Goal: Task Accomplishment & Management: Manage account settings

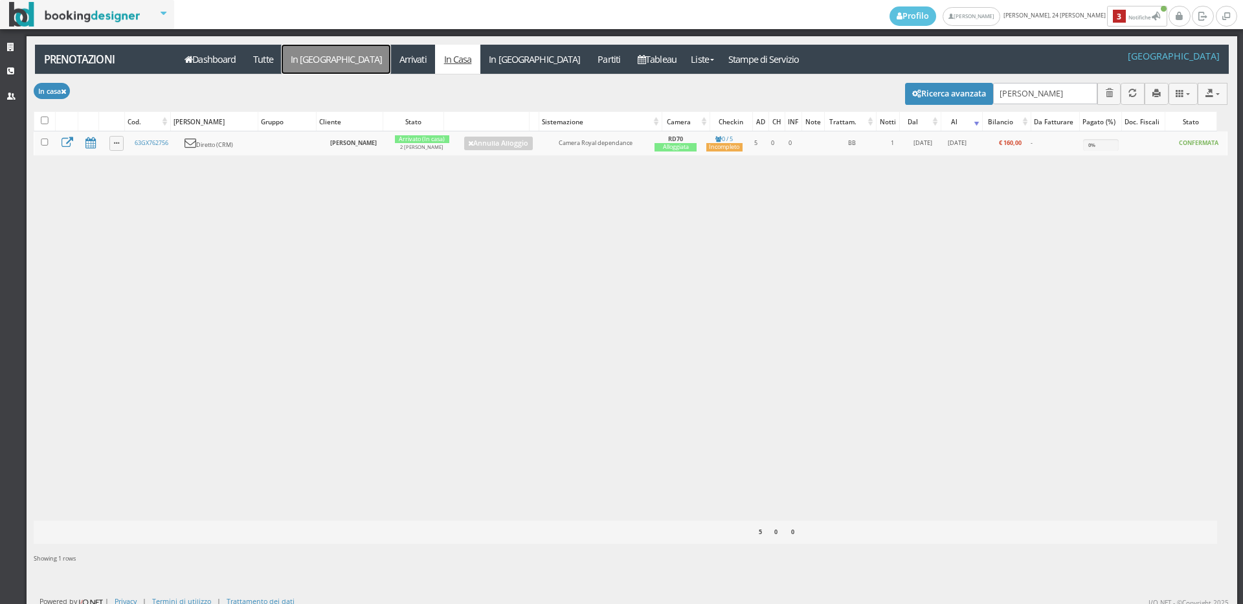
click at [314, 54] on link "In [GEOGRAPHIC_DATA]" at bounding box center [336, 59] width 109 height 29
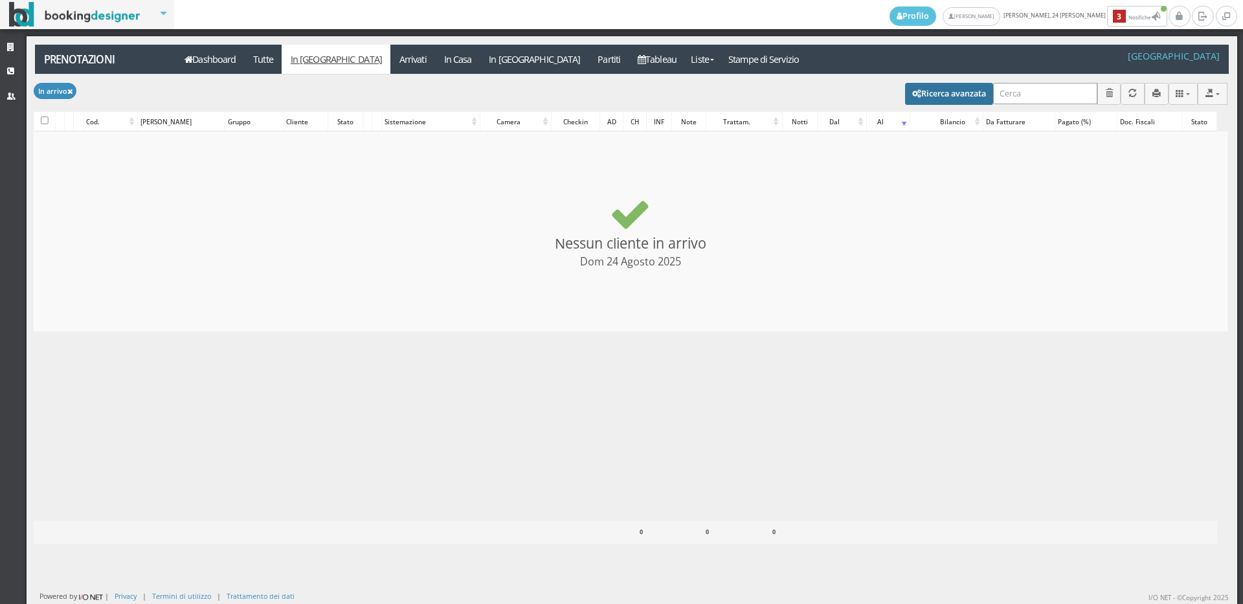
click at [1005, 91] on input "search" at bounding box center [1045, 93] width 104 height 21
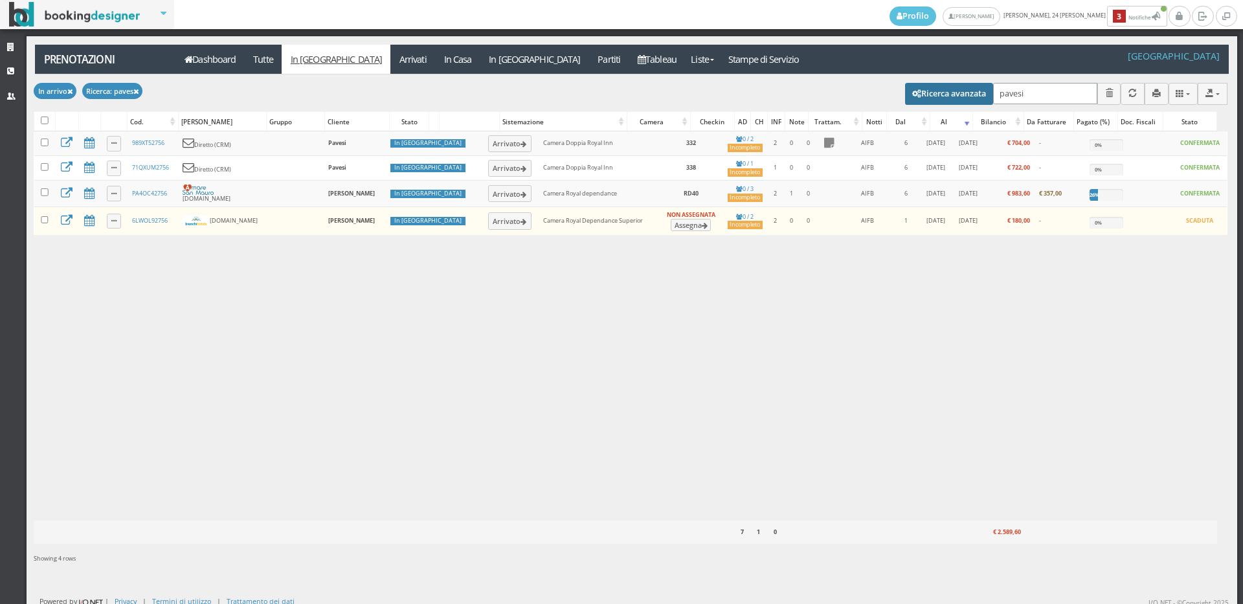
type input "pavesiu"
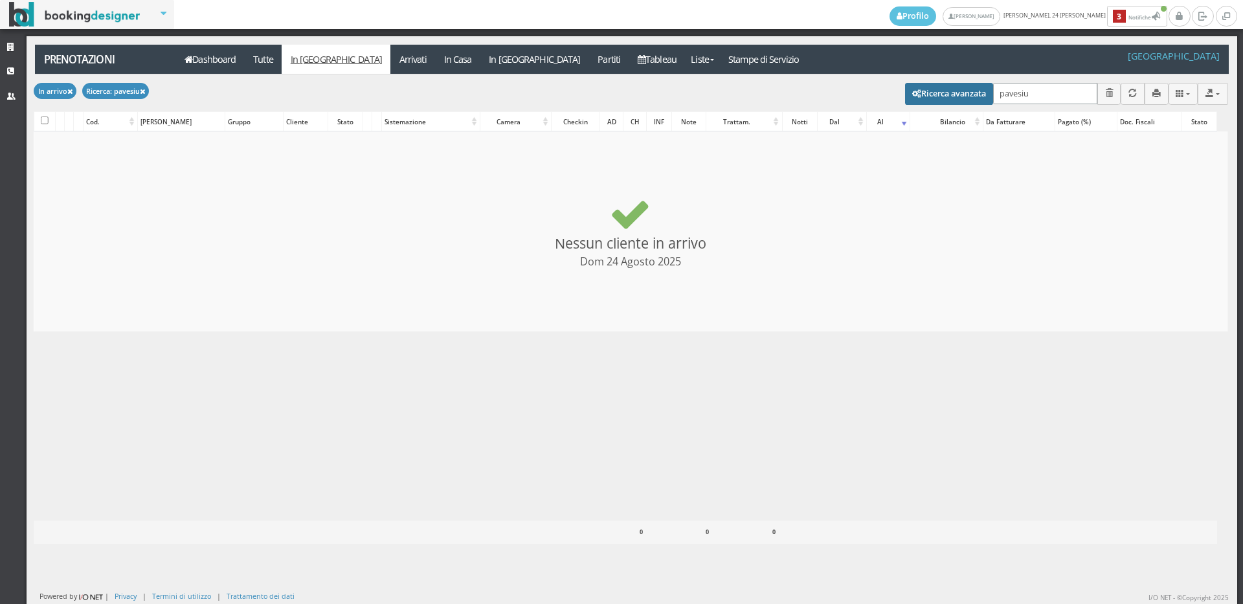
checkbox input "false"
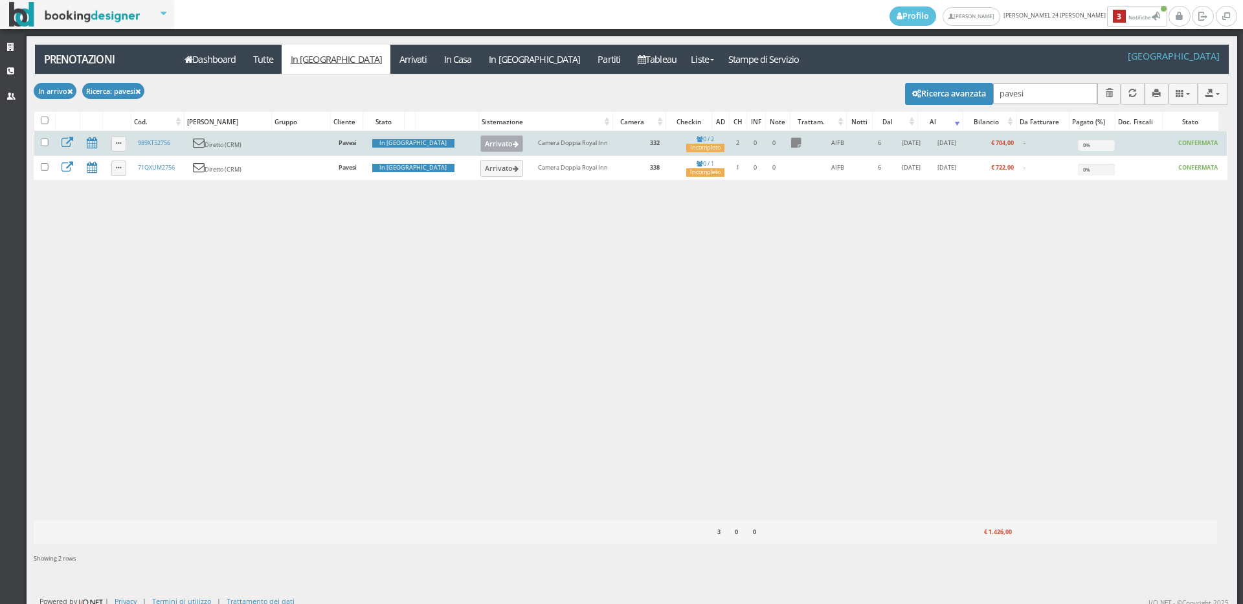
type input "pavesi"
click at [480, 144] on button "Arrivato" at bounding box center [501, 143] width 43 height 17
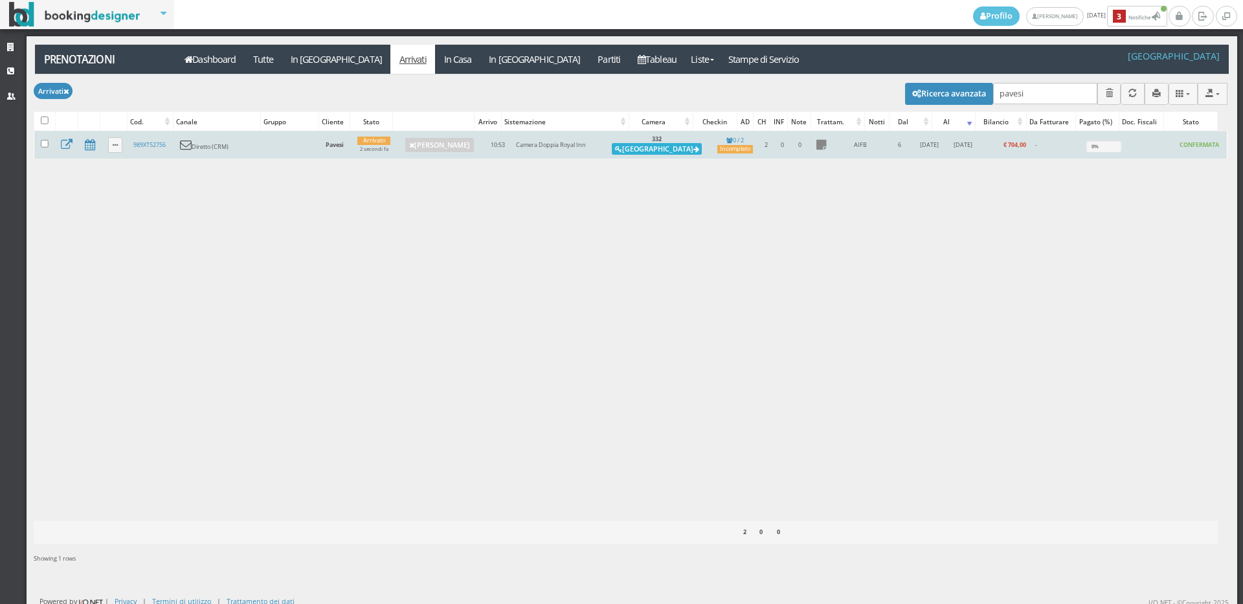
click at [661, 147] on button "Alloggia" at bounding box center [657, 149] width 90 height 12
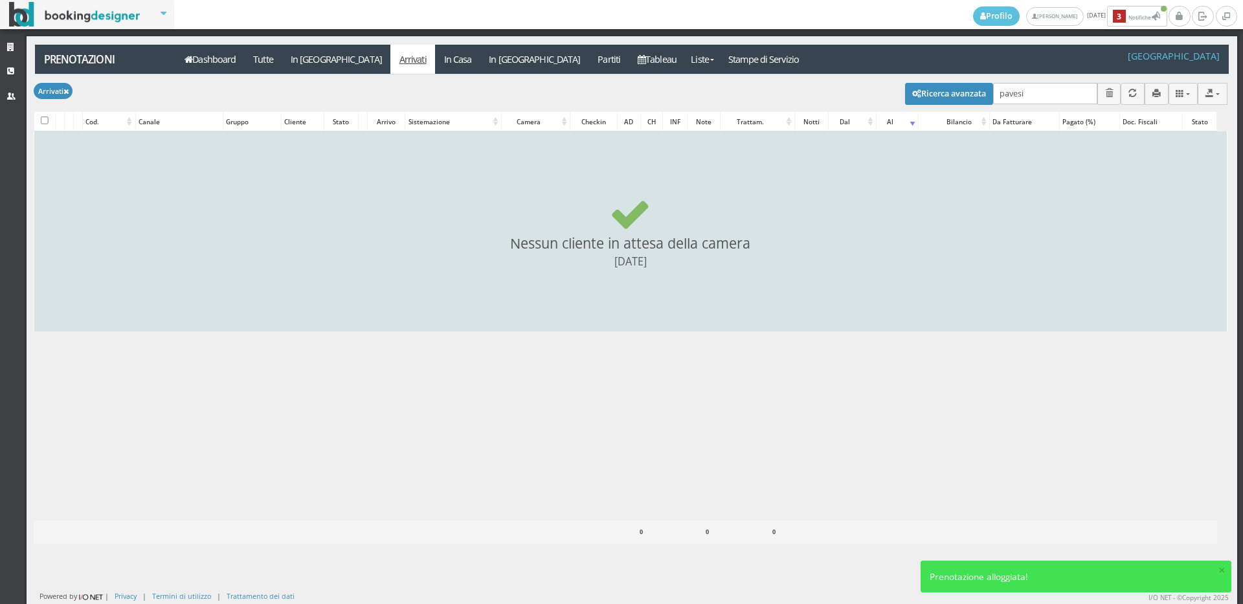
checkbox input "false"
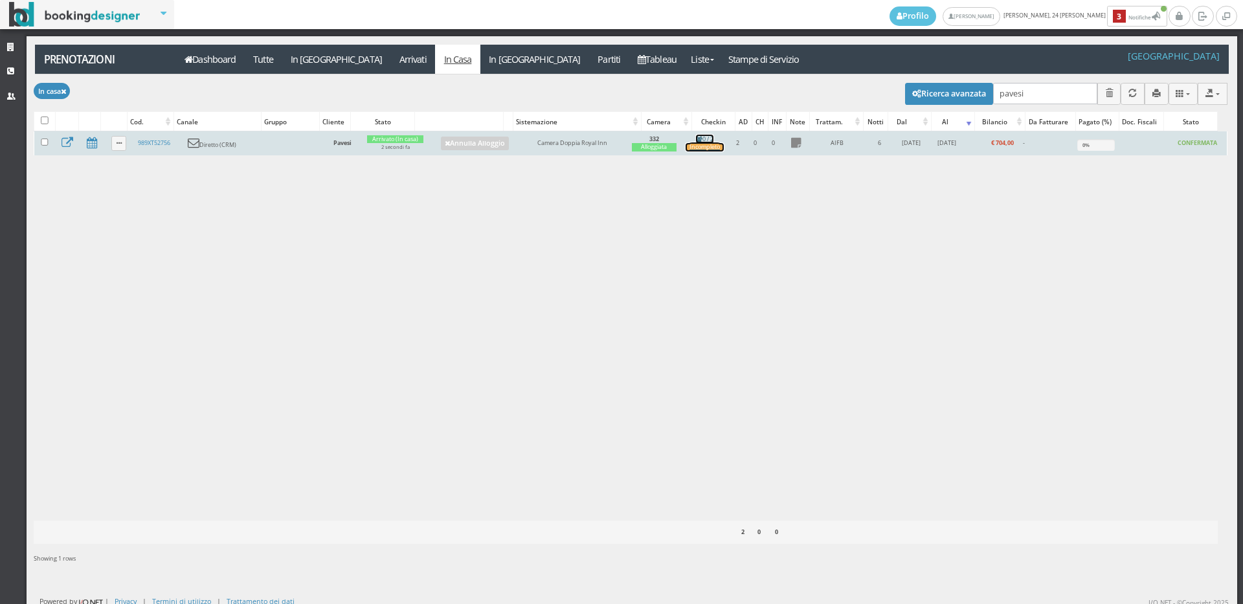
click at [710, 151] on div "Incompleto" at bounding box center [704, 147] width 38 height 8
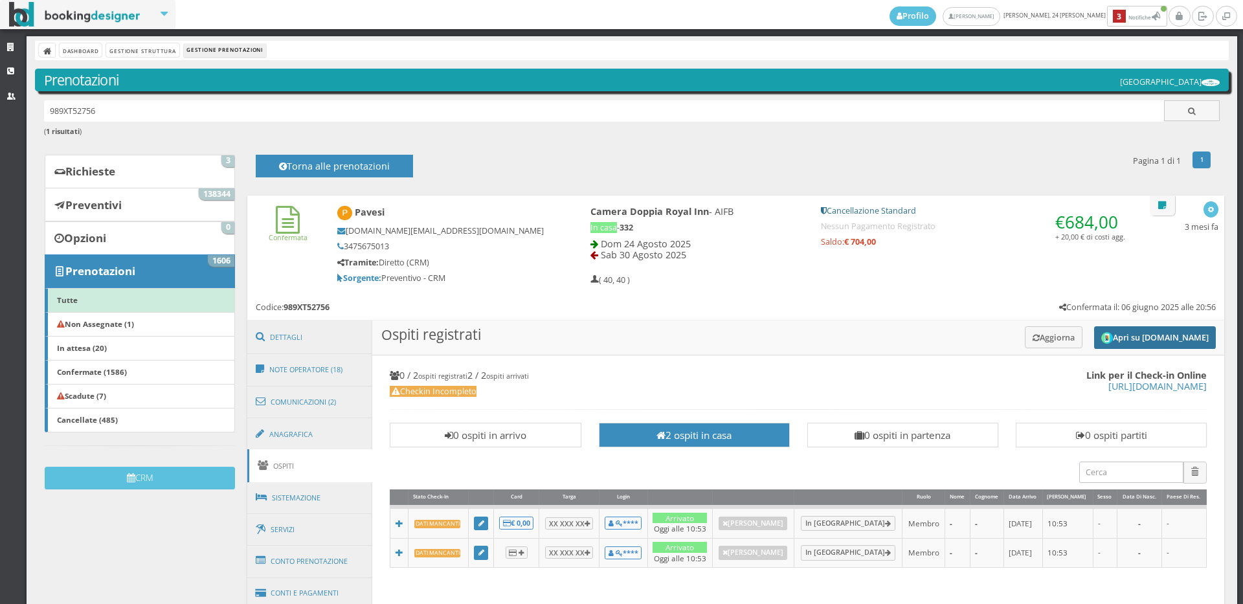
click at [1169, 331] on button "Apri su Online-Check.in" at bounding box center [1155, 337] width 122 height 23
click at [1142, 335] on button "Apri su Online-Check.in" at bounding box center [1155, 337] width 122 height 23
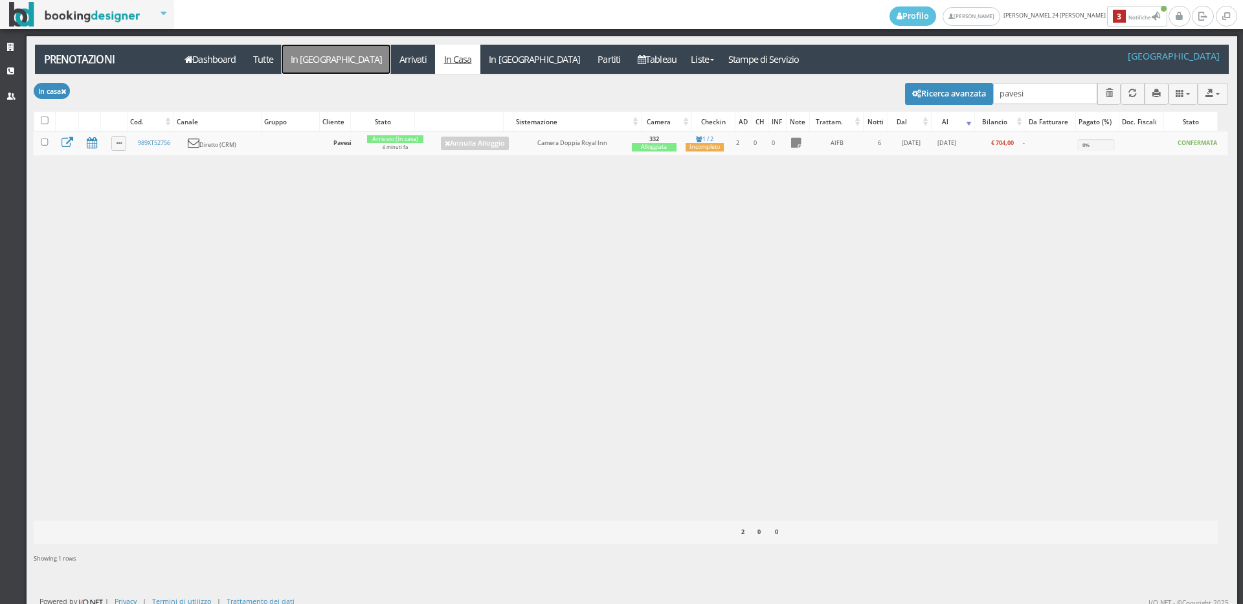
click at [306, 58] on link "In Arrivo" at bounding box center [336, 59] width 109 height 29
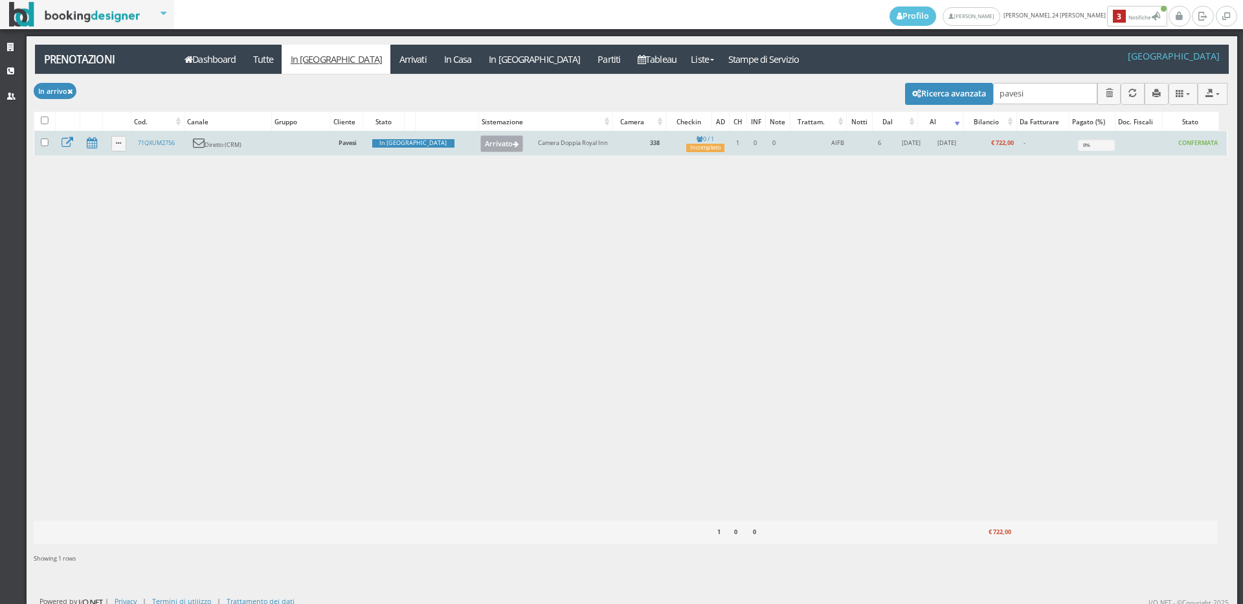
click at [513, 146] on icon at bounding box center [516, 144] width 6 height 7
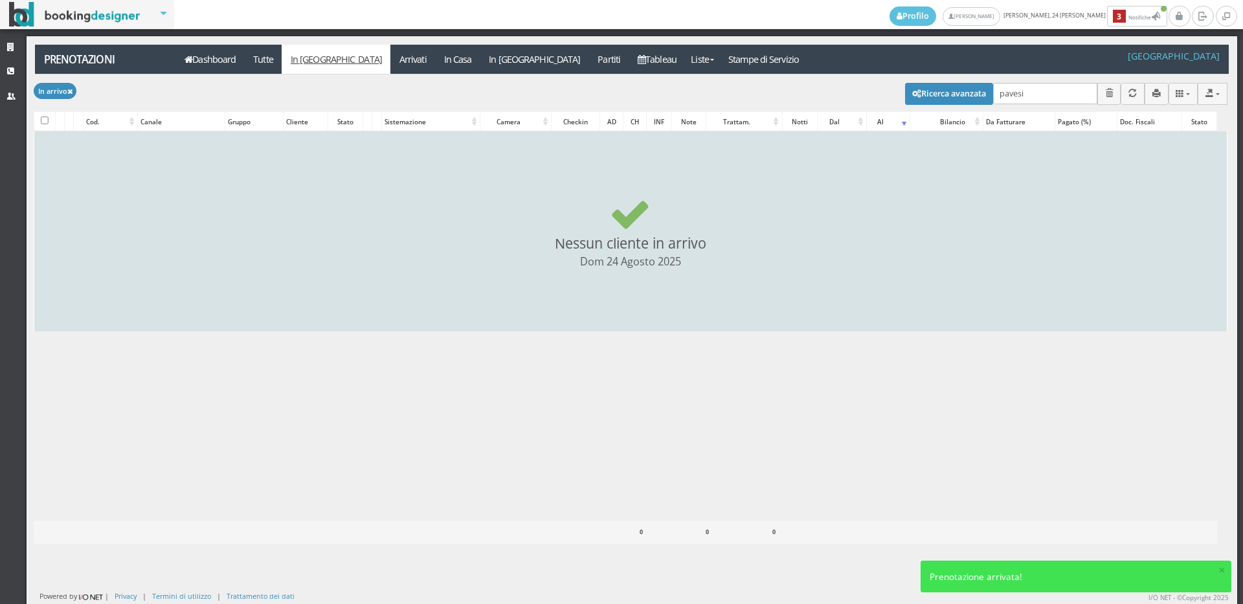
checkbox input "false"
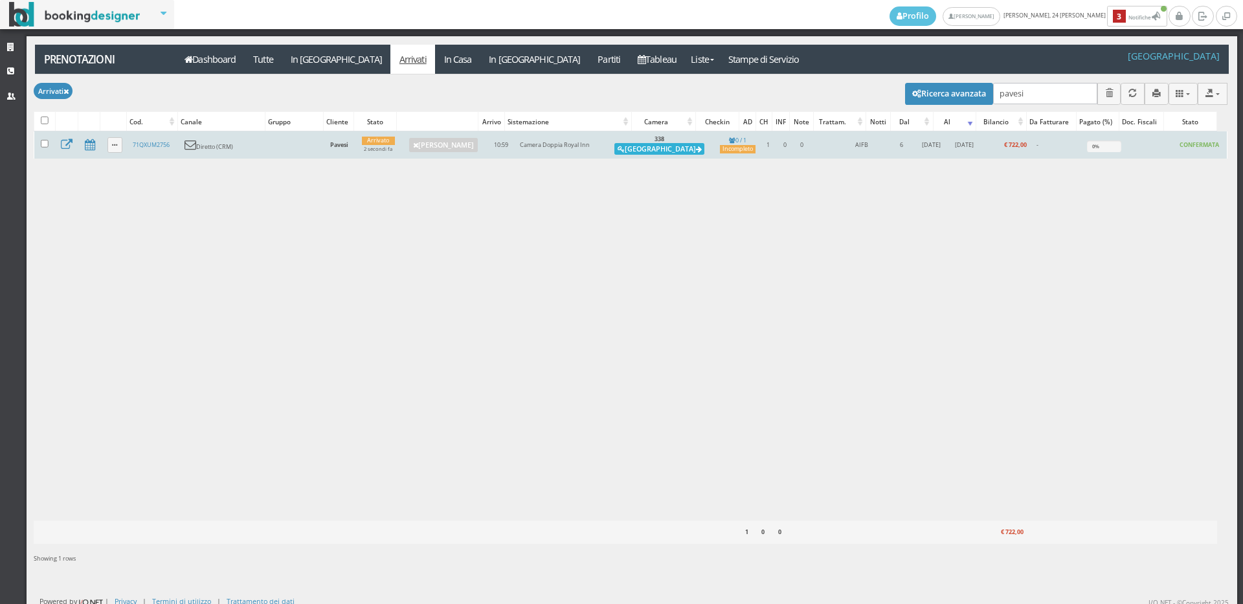
click at [659, 146] on button "[GEOGRAPHIC_DATA]" at bounding box center [659, 149] width 90 height 12
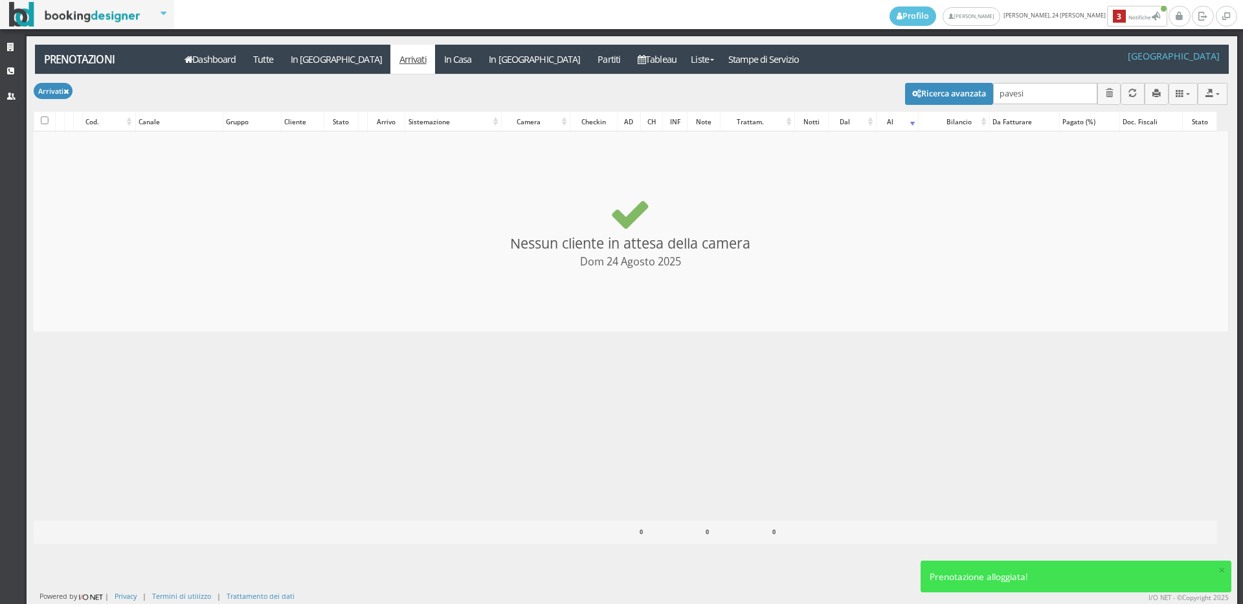
checkbox input "false"
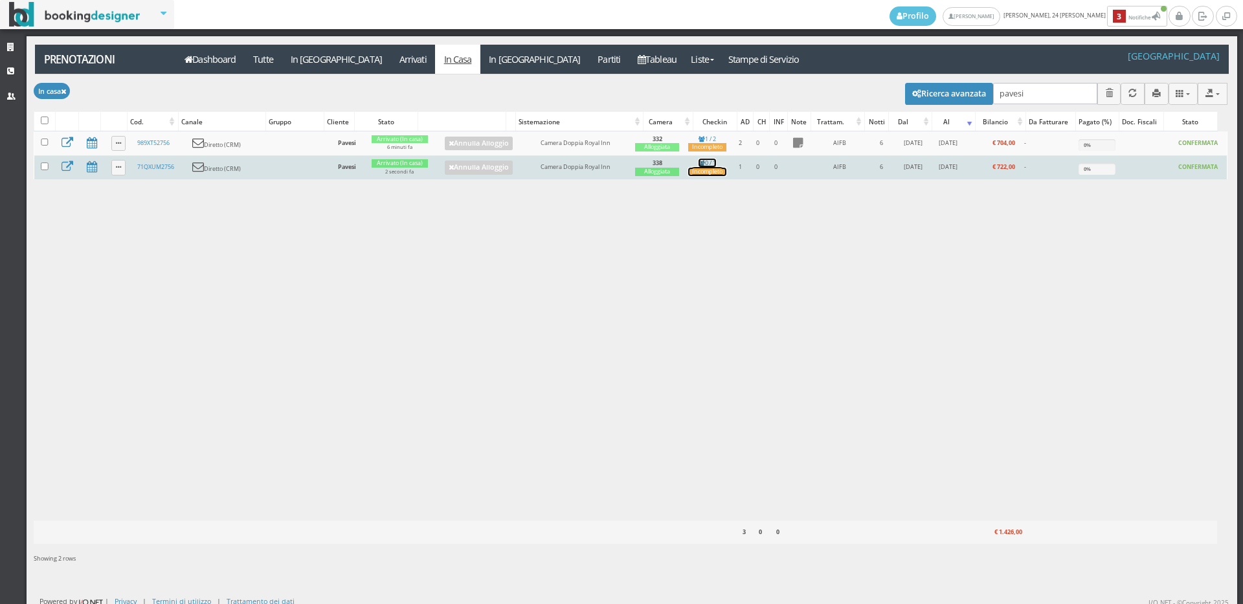
click at [718, 175] on div "Incompleto" at bounding box center [707, 172] width 38 height 8
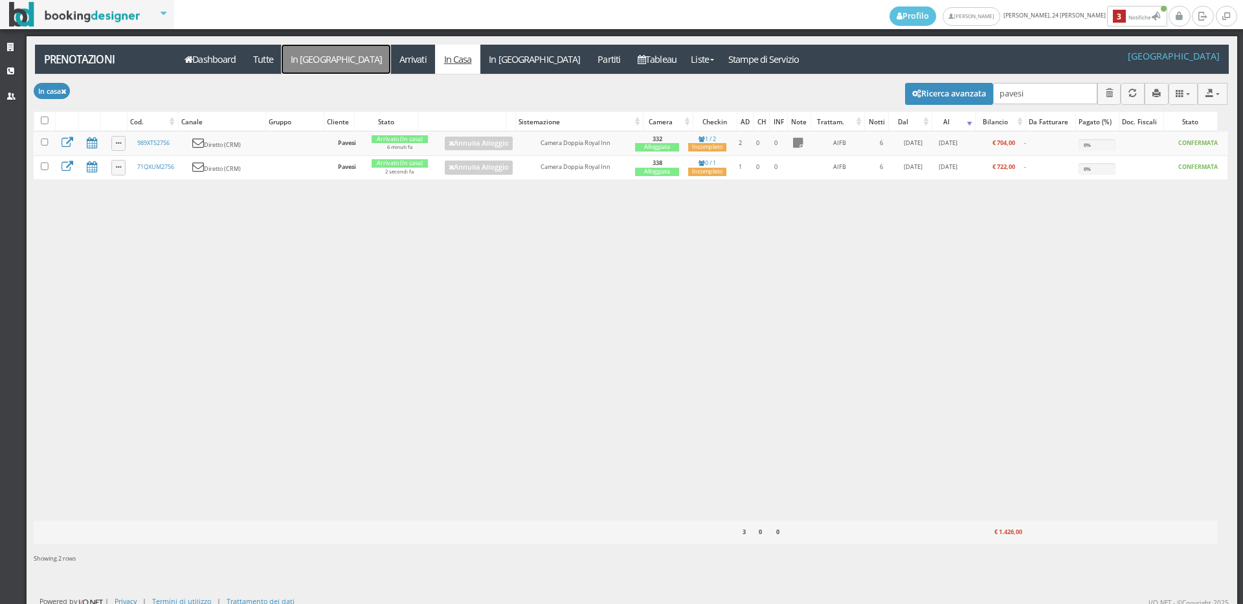
click at [306, 58] on link "In [GEOGRAPHIC_DATA]" at bounding box center [336, 59] width 109 height 29
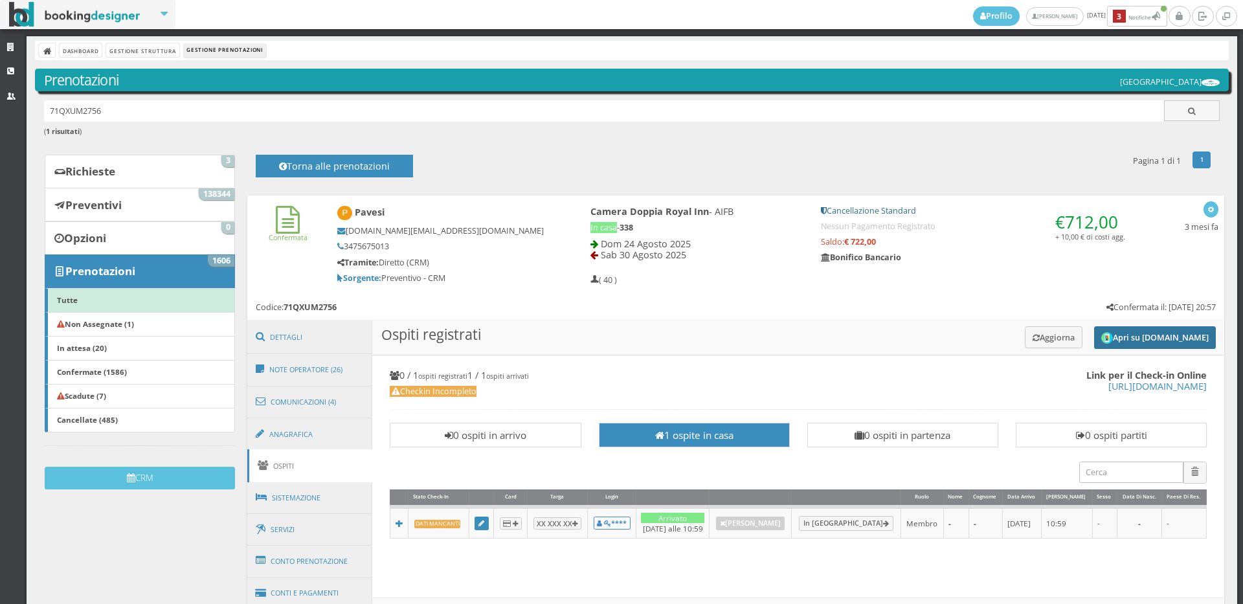
click at [1153, 333] on button "Apri su Online-Check.in" at bounding box center [1155, 337] width 122 height 23
